Goal: Find specific page/section: Find specific page/section

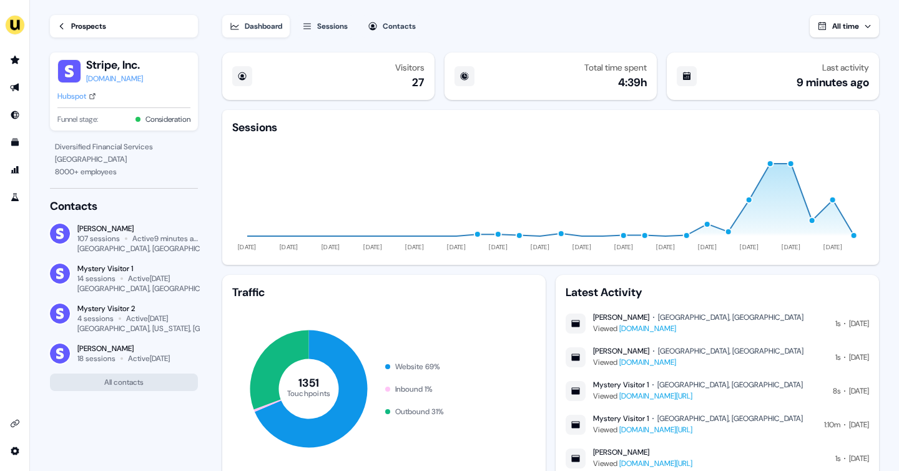
scroll to position [22, 0]
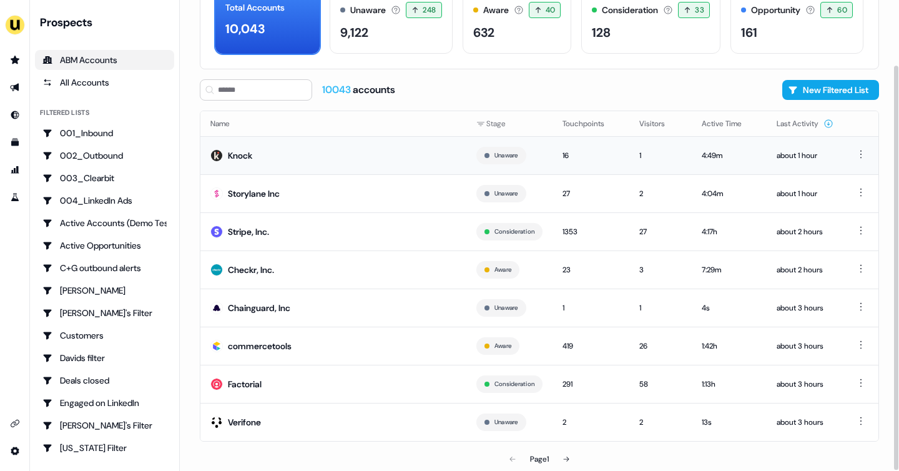
scroll to position [76, 0]
click at [272, 349] on div "commercetools" at bounding box center [260, 346] width 64 height 12
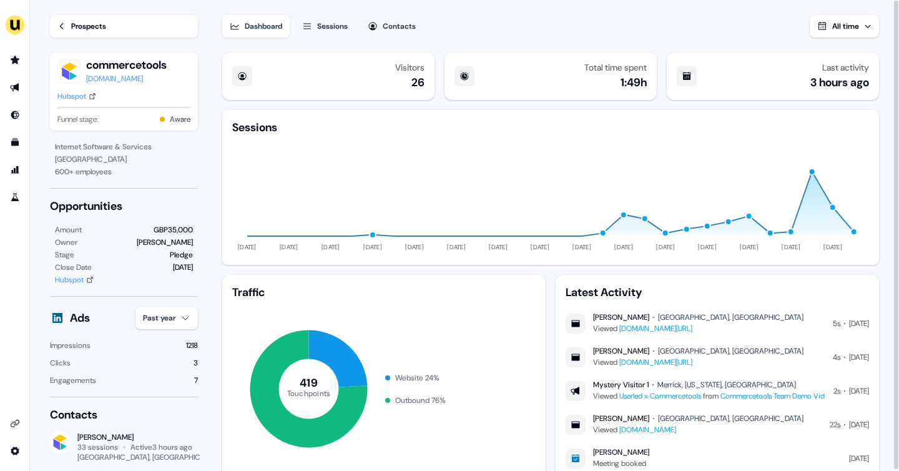
click at [63, 30] on icon at bounding box center [61, 26] width 9 height 9
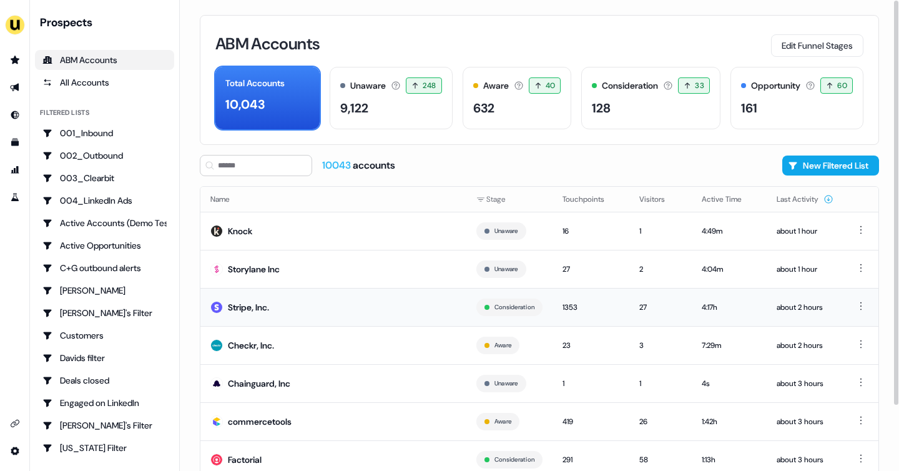
click at [363, 307] on td "Stripe, Inc." at bounding box center [333, 307] width 266 height 38
